Goal: Navigation & Orientation: Find specific page/section

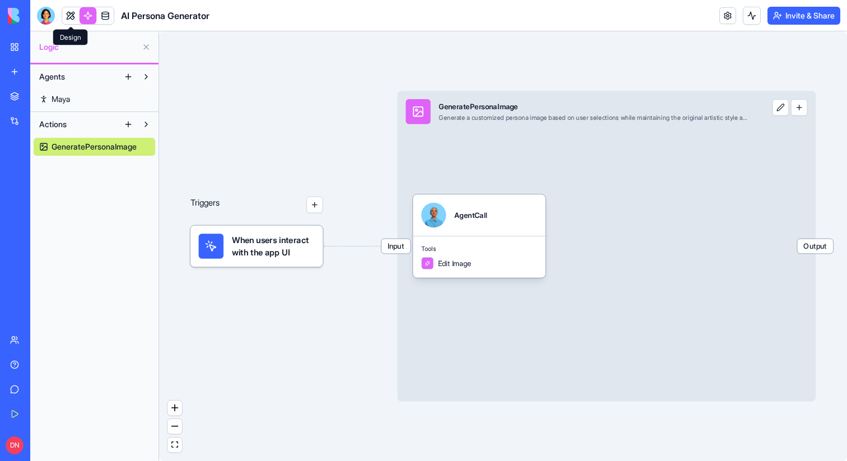
click at [69, 17] on link at bounding box center [70, 15] width 17 height 17
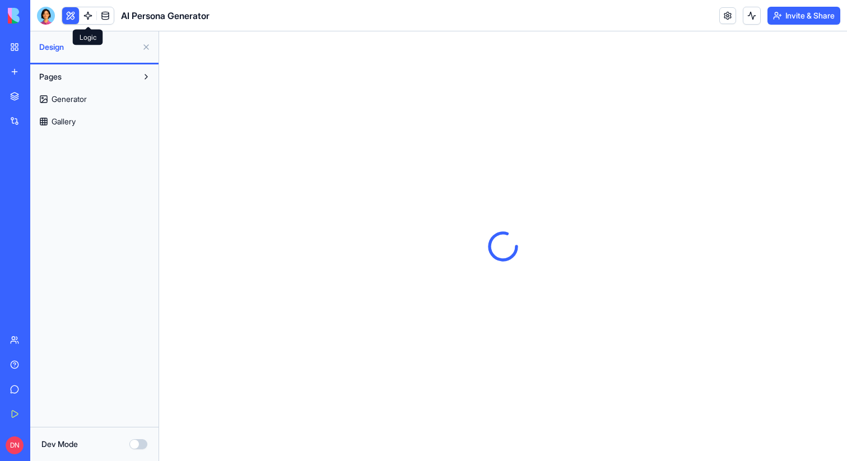
click at [94, 16] on link at bounding box center [88, 15] width 17 height 17
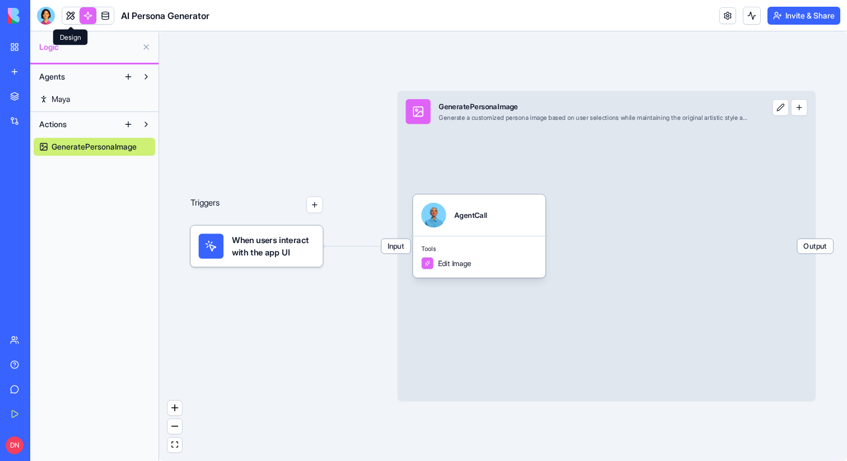
click at [76, 14] on link at bounding box center [70, 15] width 17 height 17
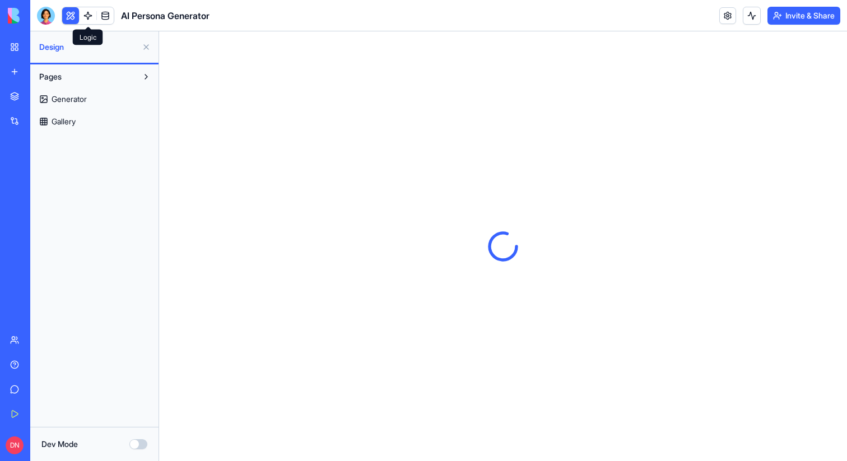
click at [89, 17] on link at bounding box center [88, 15] width 17 height 17
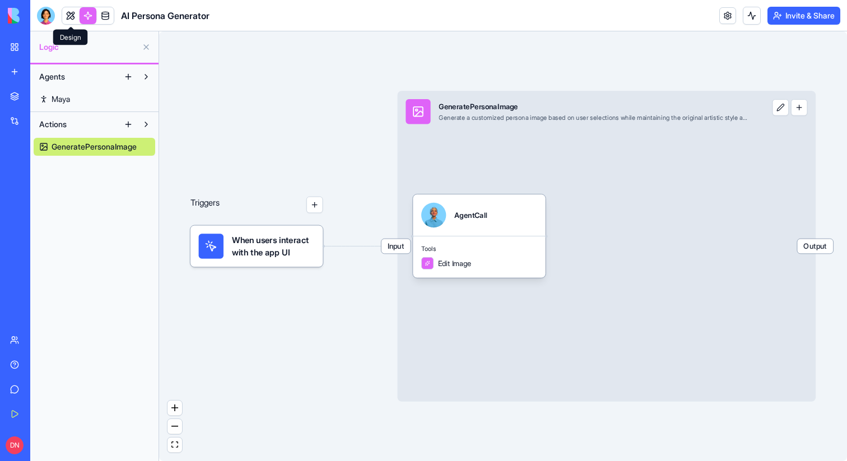
click at [74, 17] on link at bounding box center [70, 15] width 17 height 17
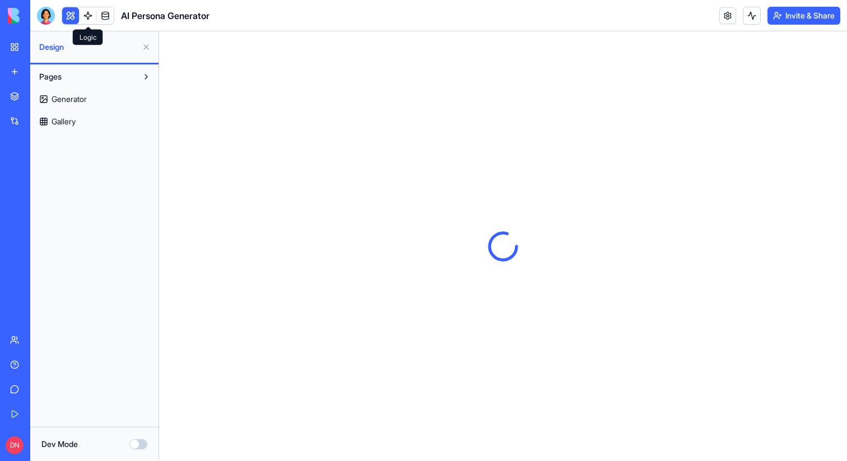
click at [90, 17] on link at bounding box center [88, 15] width 17 height 17
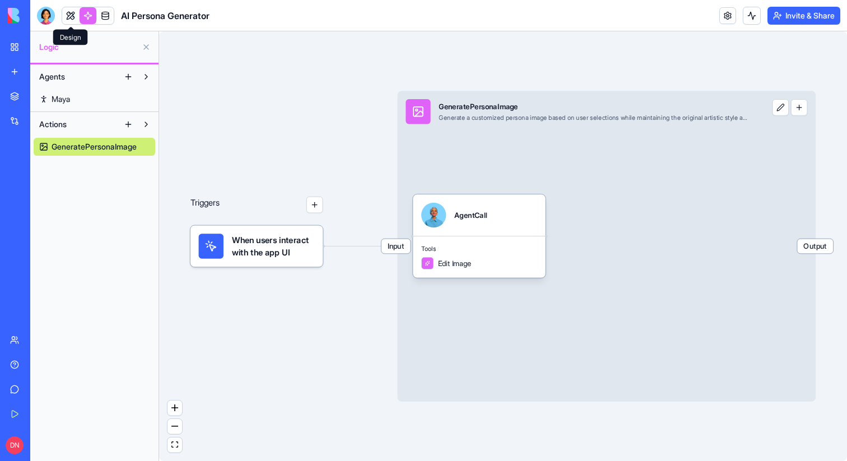
click at [76, 17] on link at bounding box center [70, 15] width 17 height 17
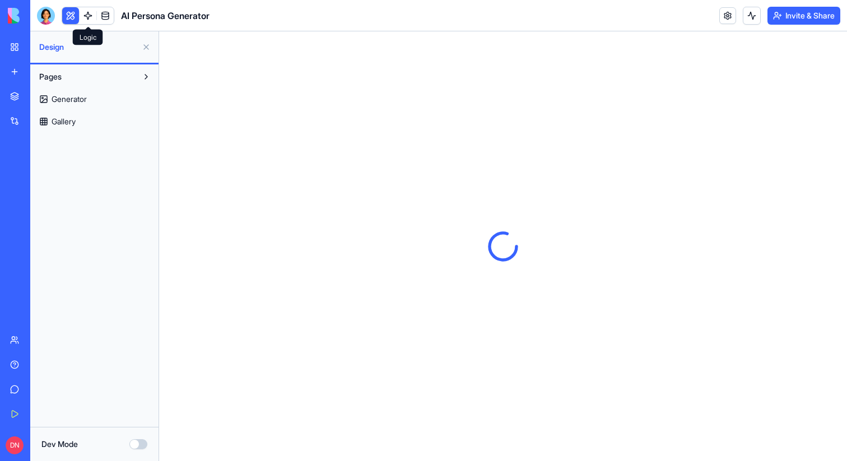
click at [92, 17] on link at bounding box center [88, 15] width 17 height 17
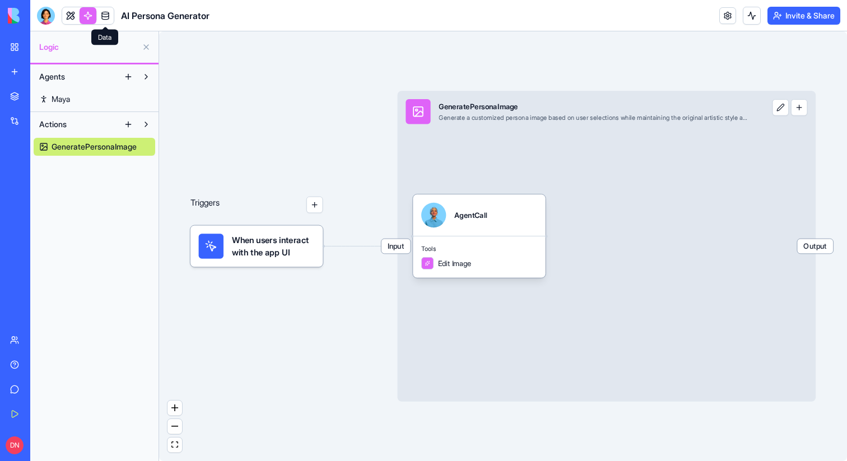
click at [109, 18] on link at bounding box center [105, 15] width 17 height 17
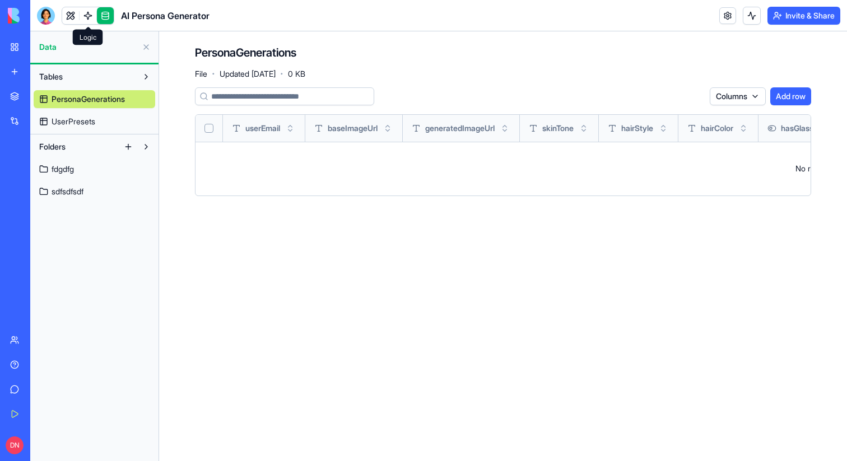
click at [91, 18] on link at bounding box center [88, 15] width 17 height 17
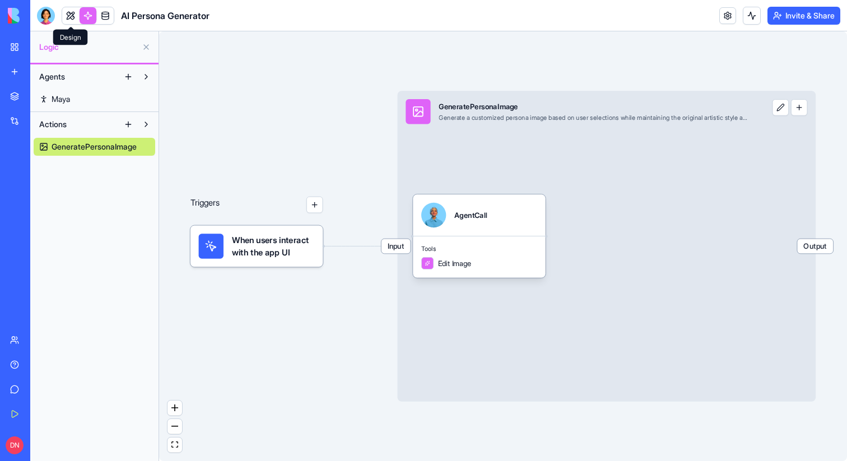
click at [71, 18] on link at bounding box center [70, 15] width 17 height 17
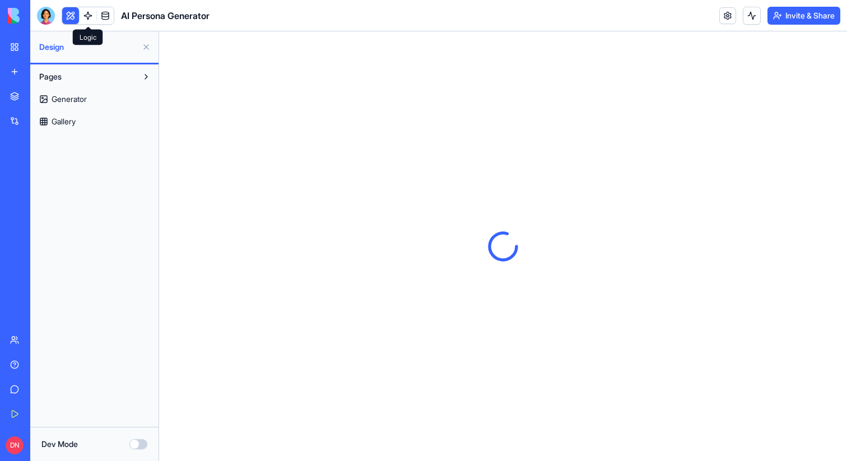
click at [88, 18] on link at bounding box center [88, 15] width 17 height 17
